Goal: Task Accomplishment & Management: Manage account settings

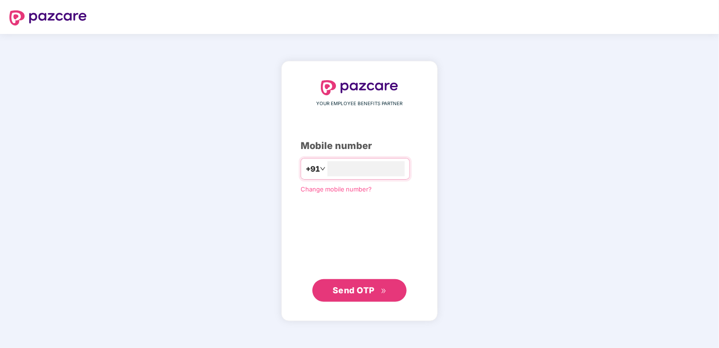
type input "**********"
click at [388, 291] on button "Send OTP" at bounding box center [360, 290] width 94 height 23
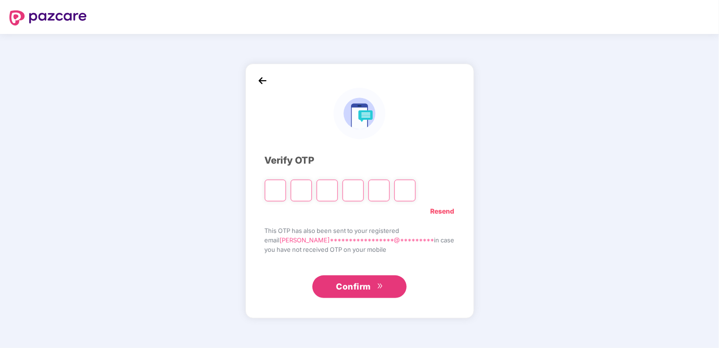
type input "*"
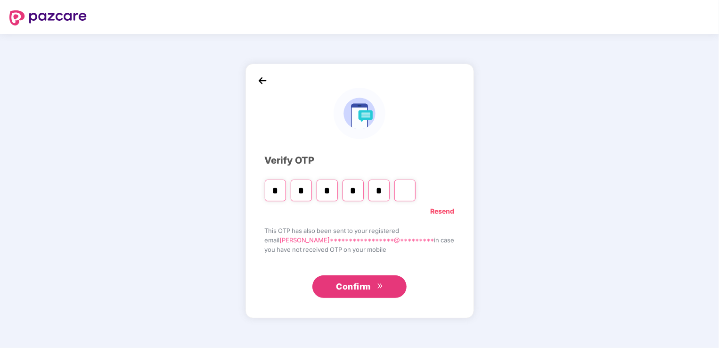
type input "*"
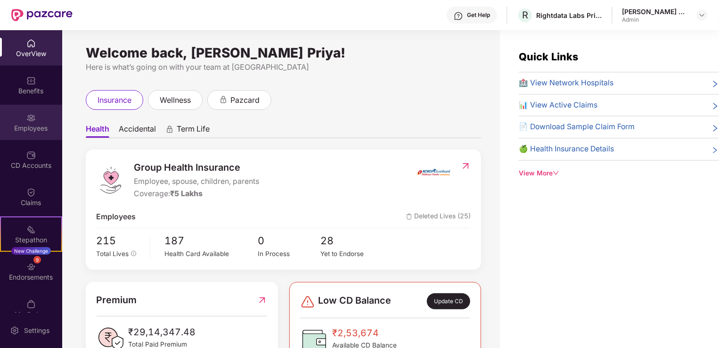
click at [17, 119] on div "Employees" at bounding box center [31, 122] width 62 height 35
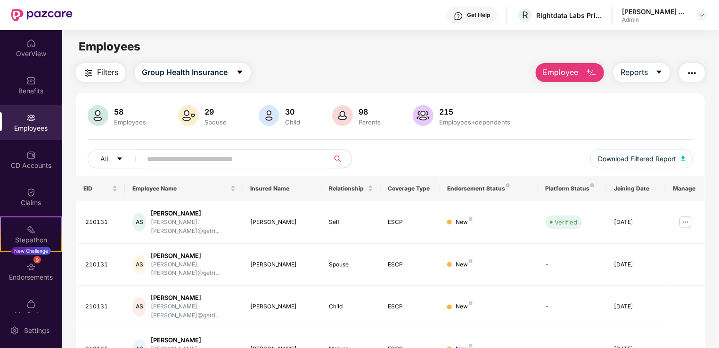
click at [202, 160] on input "text" at bounding box center [231, 159] width 169 height 14
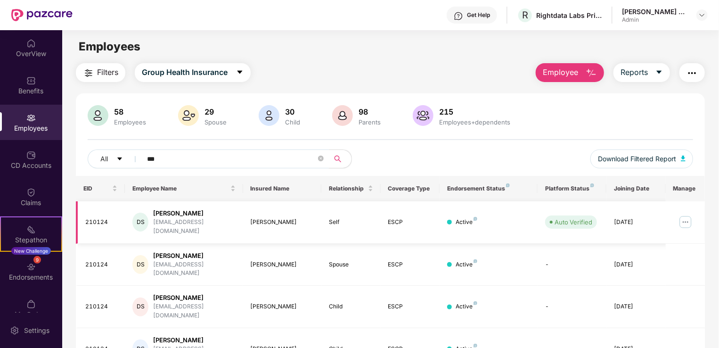
type input "***"
click at [684, 217] on img at bounding box center [685, 222] width 15 height 15
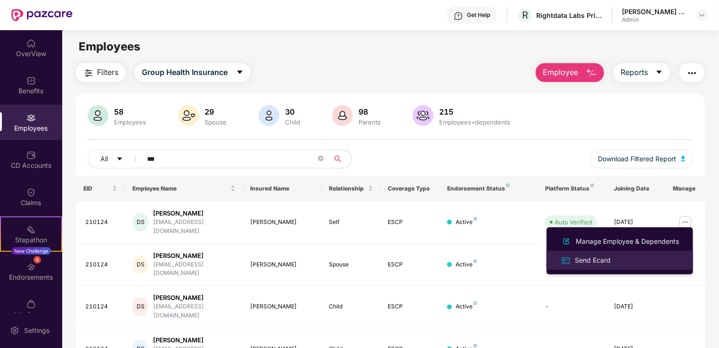
click at [653, 258] on div "Send Ecard" at bounding box center [620, 260] width 122 height 11
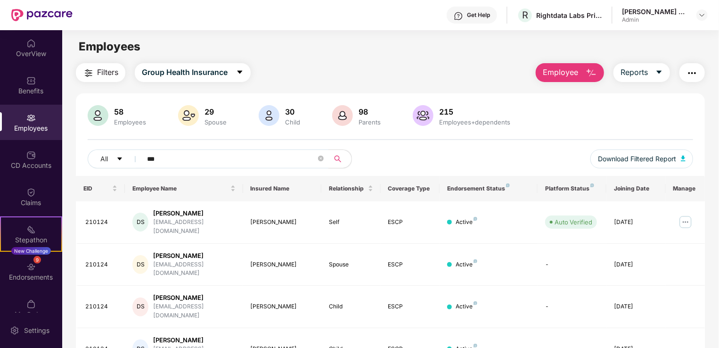
scroll to position [47, 0]
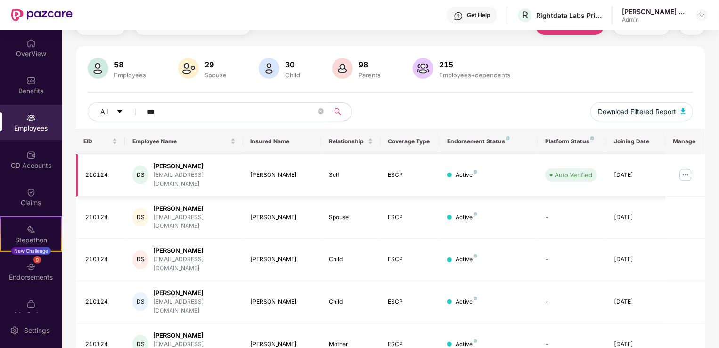
click at [685, 173] on img at bounding box center [685, 174] width 15 height 15
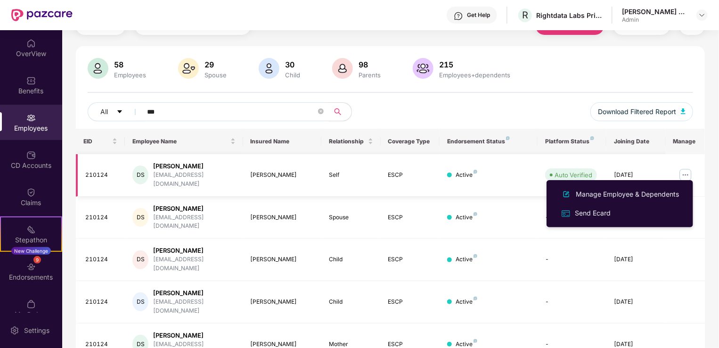
scroll to position [0, 0]
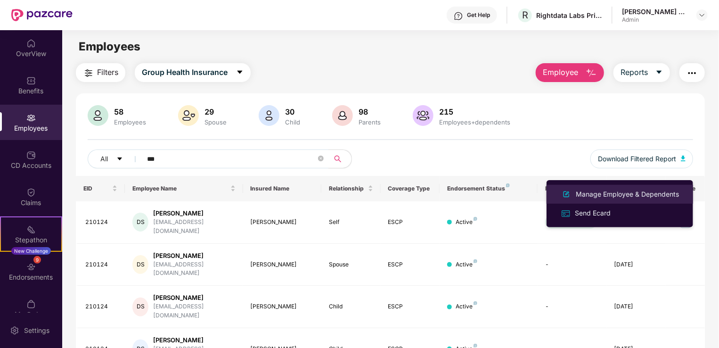
click at [668, 193] on div "Manage Employee & Dependents" at bounding box center [627, 194] width 107 height 10
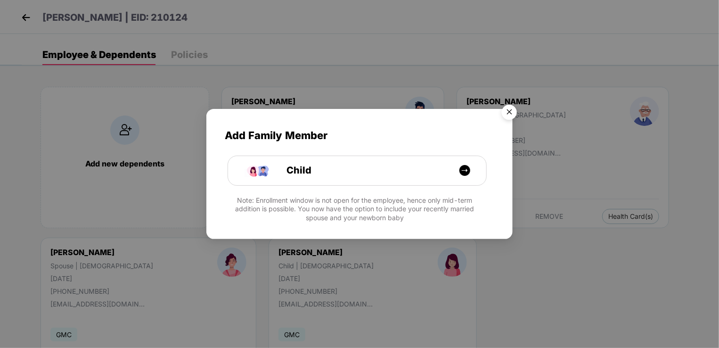
click at [510, 117] on img "Close" at bounding box center [509, 113] width 26 height 26
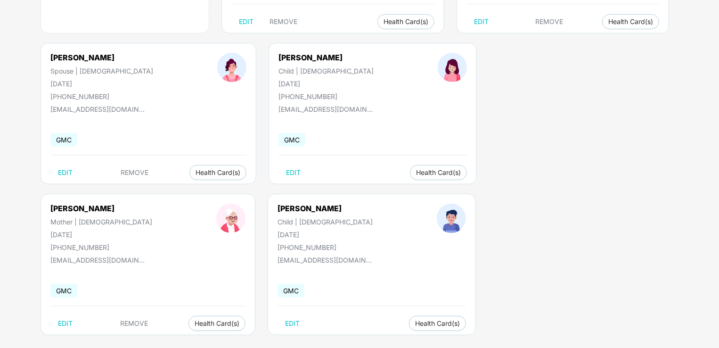
scroll to position [206, 0]
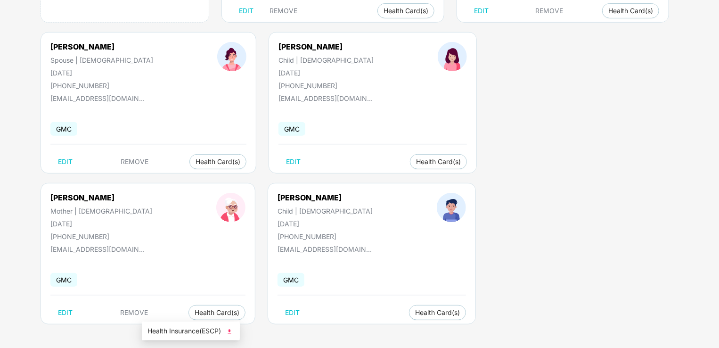
click at [233, 333] on img at bounding box center [229, 331] width 9 height 9
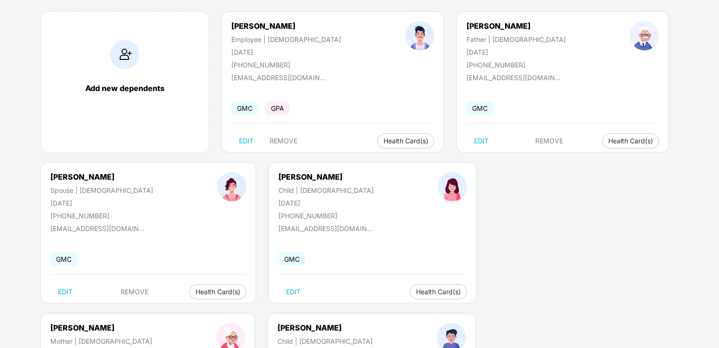
scroll to position [64, 0]
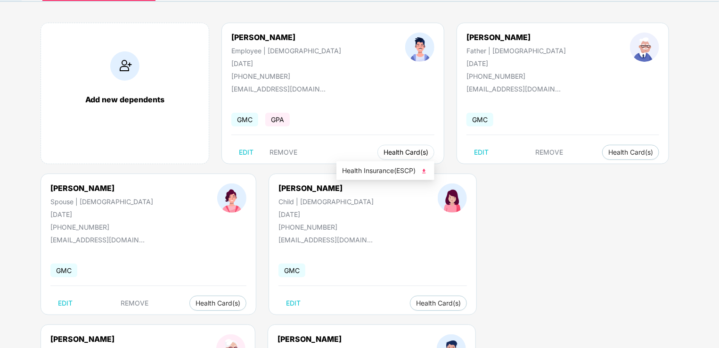
click at [384, 151] on span "Health Card(s)" at bounding box center [406, 152] width 45 height 5
click at [396, 173] on span "Health Insurance(ESCP)" at bounding box center [385, 170] width 87 height 10
click at [626, 171] on img at bounding box center [624, 170] width 9 height 9
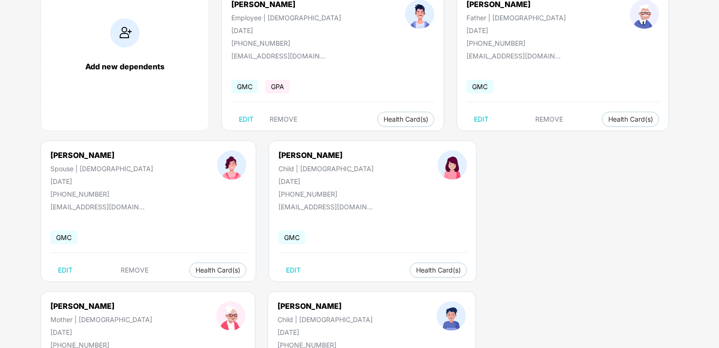
scroll to position [158, 0]
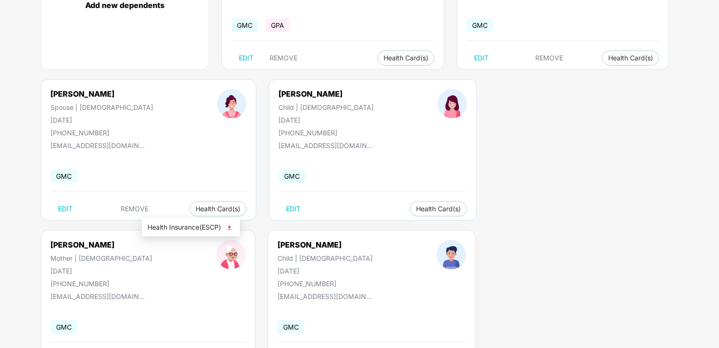
click at [230, 227] on img at bounding box center [229, 227] width 9 height 9
click at [410, 228] on img at bounding box center [411, 227] width 9 height 9
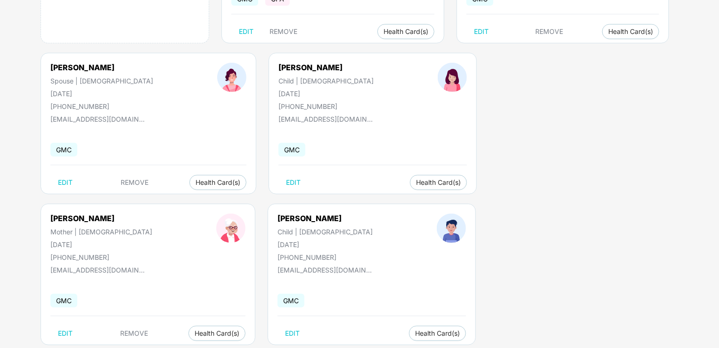
scroll to position [206, 0]
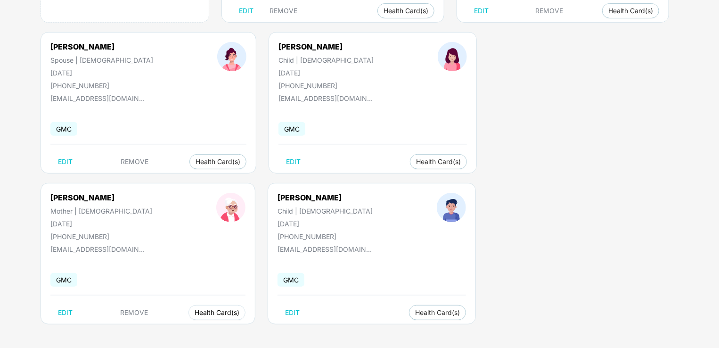
click at [246, 305] on button "Health Card(s)" at bounding box center [217, 312] width 57 height 15
click at [621, 179] on img at bounding box center [619, 180] width 9 height 9
click at [230, 331] on img at bounding box center [229, 331] width 9 height 9
